Goal: Information Seeking & Learning: Learn about a topic

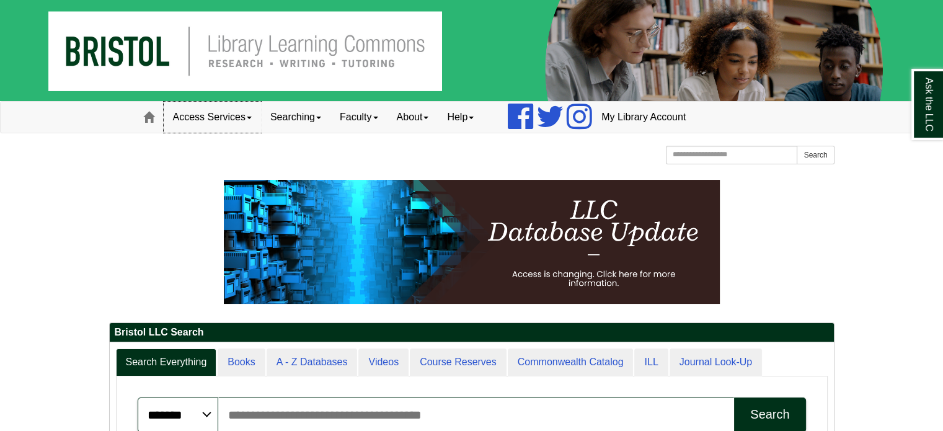
click at [234, 129] on link "Access Services" at bounding box center [212, 117] width 97 height 31
click at [285, 116] on link "Searching" at bounding box center [295, 117] width 69 height 31
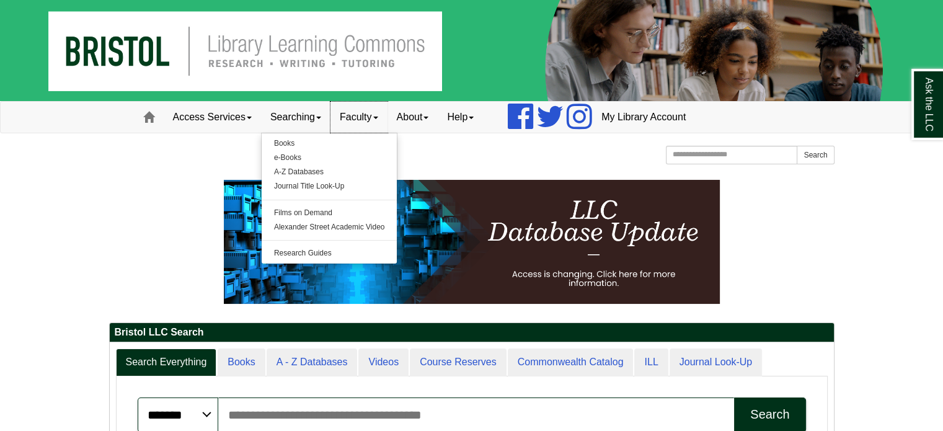
click at [374, 107] on link "Faculty" at bounding box center [358, 117] width 57 height 31
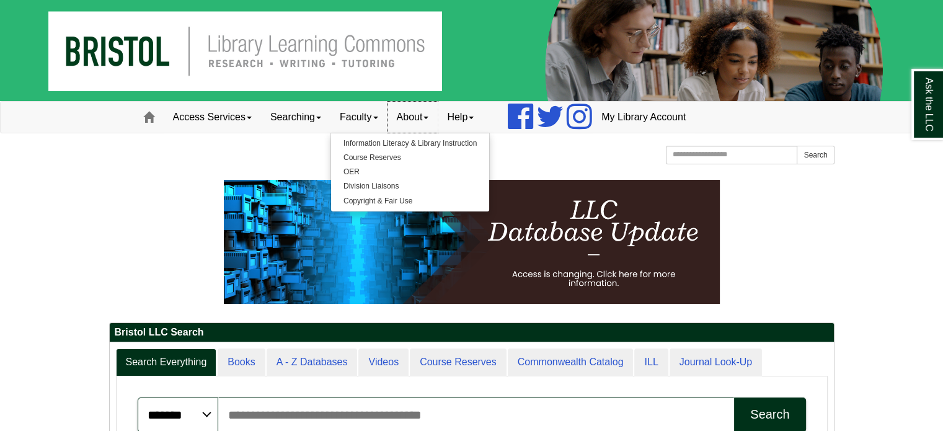
click at [423, 116] on link "About" at bounding box center [412, 117] width 51 height 31
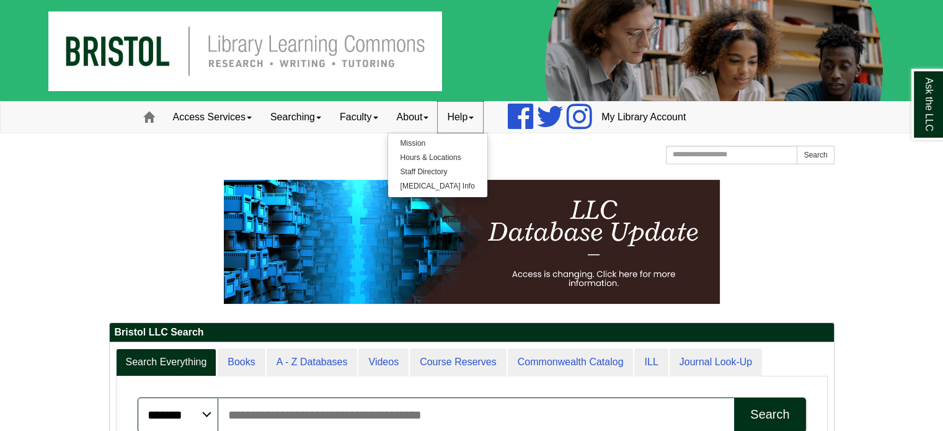
click at [469, 123] on link "Help" at bounding box center [460, 117] width 45 height 31
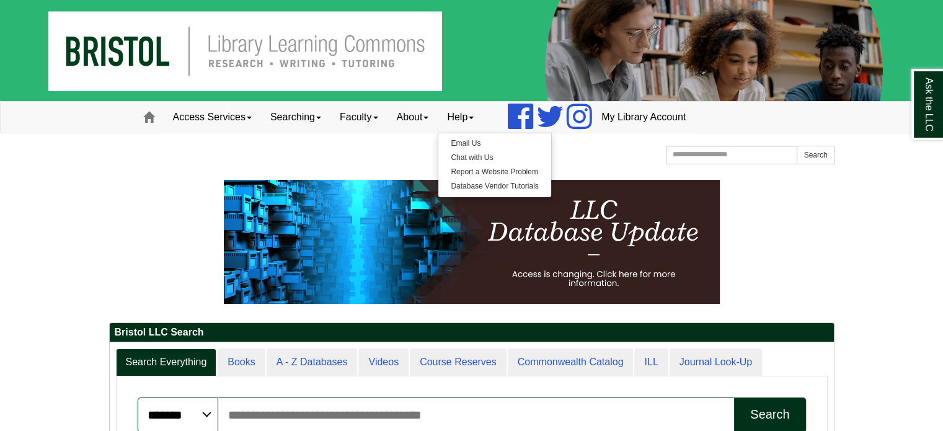
click at [197, 244] on p at bounding box center [471, 242] width 725 height 124
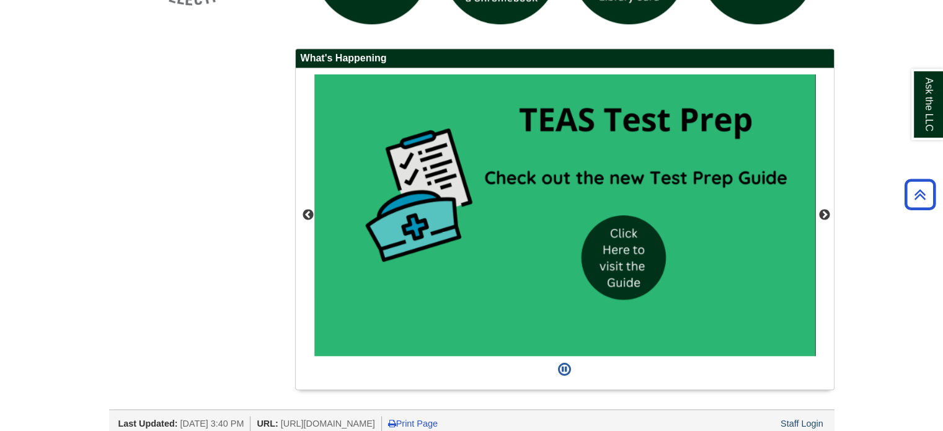
scroll to position [1125, 0]
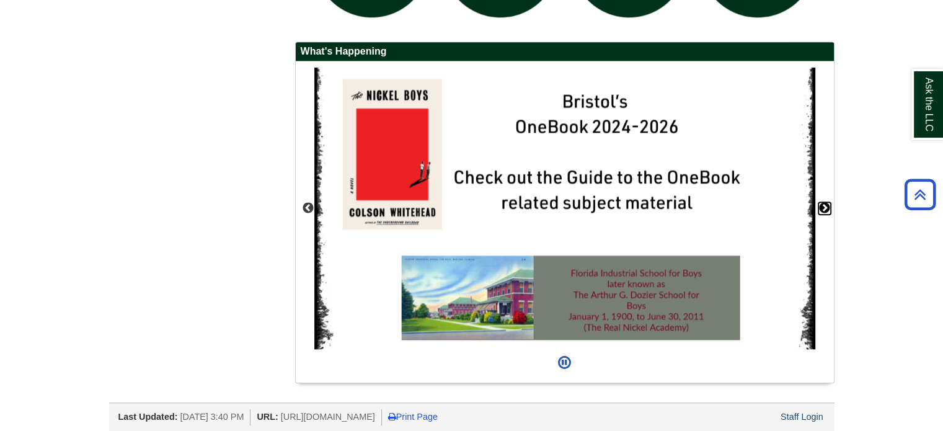
click at [829, 205] on button "Next" at bounding box center [824, 208] width 12 height 12
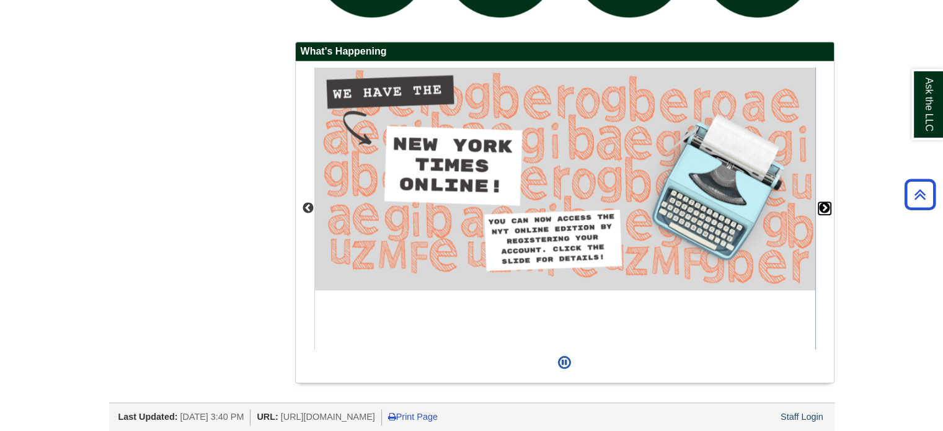
click at [829, 205] on button "Next" at bounding box center [824, 208] width 12 height 12
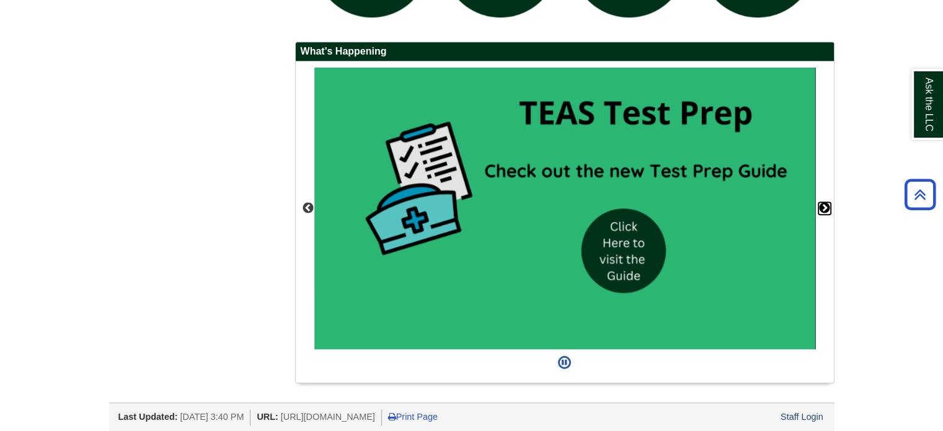
click at [829, 205] on button "Next" at bounding box center [824, 208] width 12 height 12
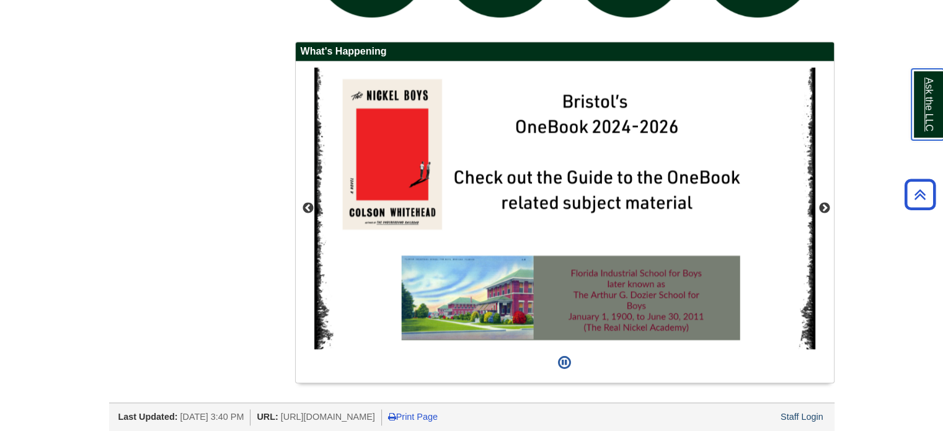
click at [935, 109] on link "Ask the LLC" at bounding box center [927, 104] width 32 height 71
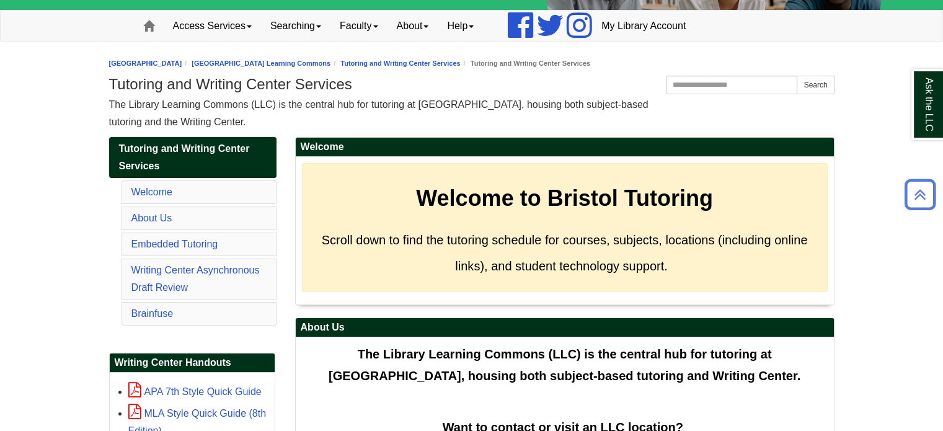
scroll to position [89, 0]
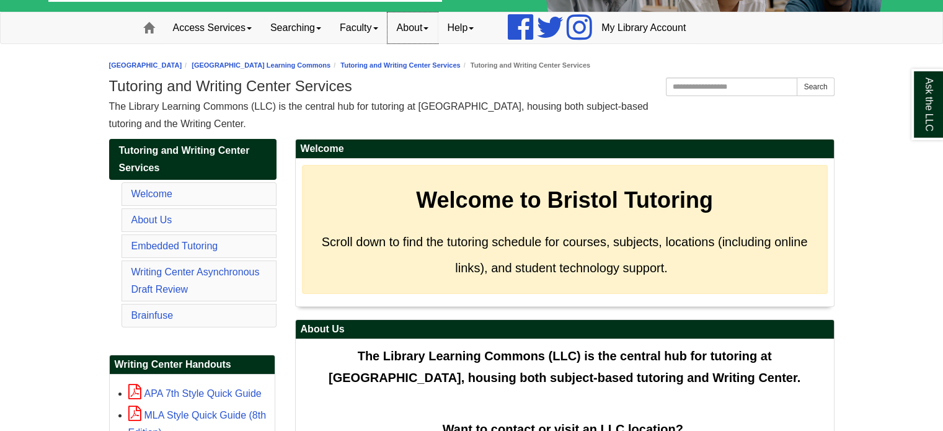
click at [438, 24] on link "About" at bounding box center [412, 27] width 51 height 31
click at [475, 30] on link "Help" at bounding box center [460, 27] width 45 height 31
click at [255, 24] on link "Access Services" at bounding box center [212, 27] width 97 height 31
click at [327, 23] on link "Searching" at bounding box center [295, 27] width 69 height 31
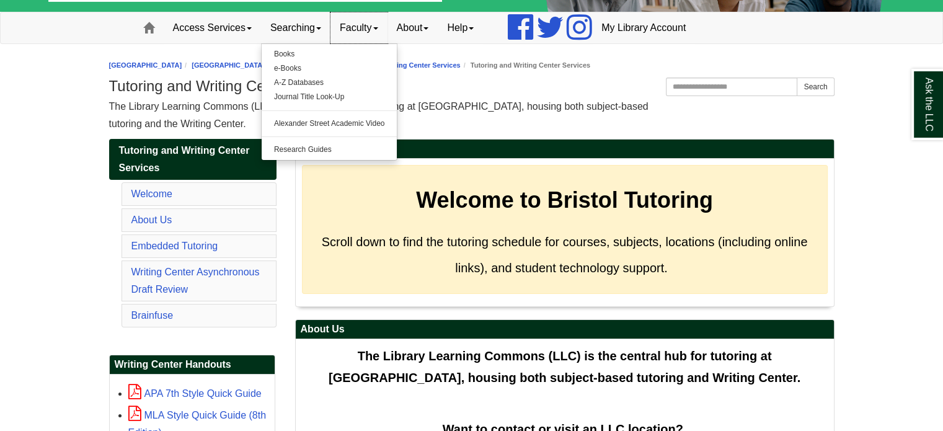
click at [353, 23] on link "Faculty" at bounding box center [358, 27] width 57 height 31
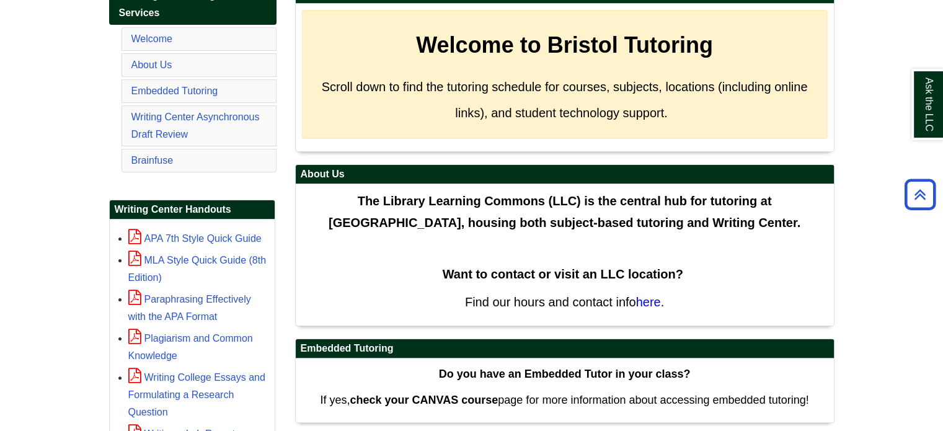
scroll to position [234, 0]
